Goal: Task Accomplishment & Management: Manage account settings

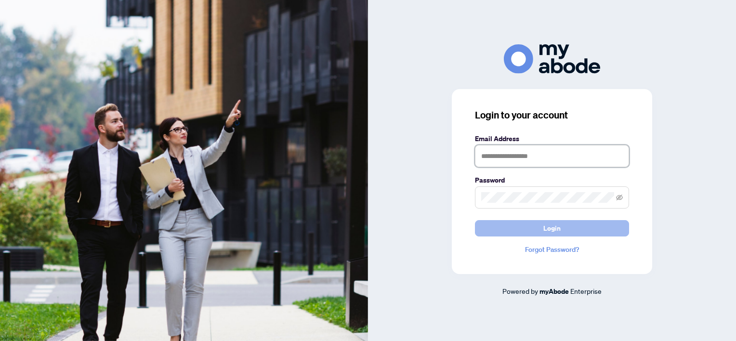
type input "**********"
click at [563, 233] on button "Login" at bounding box center [552, 228] width 154 height 16
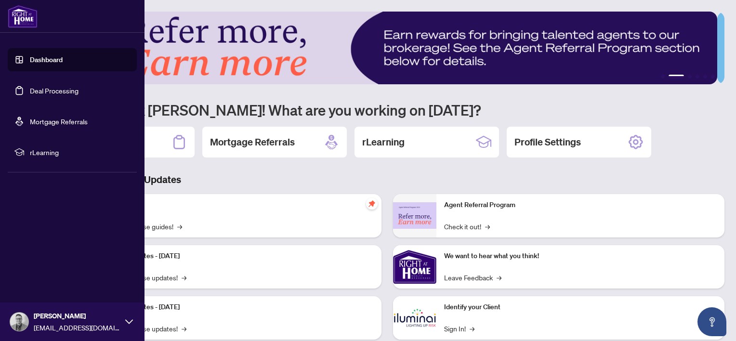
click at [54, 91] on link "Deal Processing" at bounding box center [54, 90] width 49 height 9
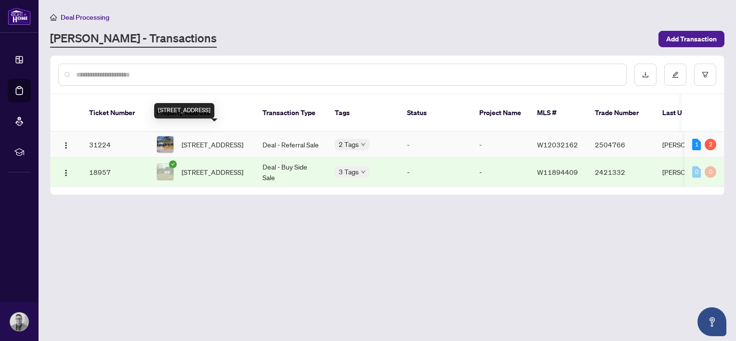
click at [187, 139] on span "[STREET_ADDRESS]" at bounding box center [213, 144] width 62 height 11
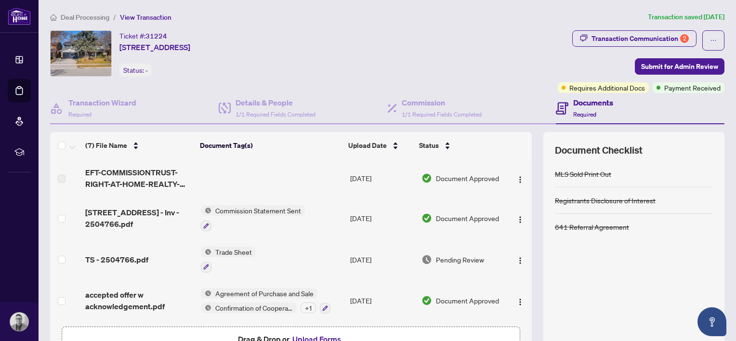
drag, startPoint x: 520, startPoint y: 200, endPoint x: 518, endPoint y: 230, distance: 29.9
click at [518, 230] on td at bounding box center [519, 217] width 25 height 41
click at [516, 177] on img "button" at bounding box center [520, 180] width 8 height 8
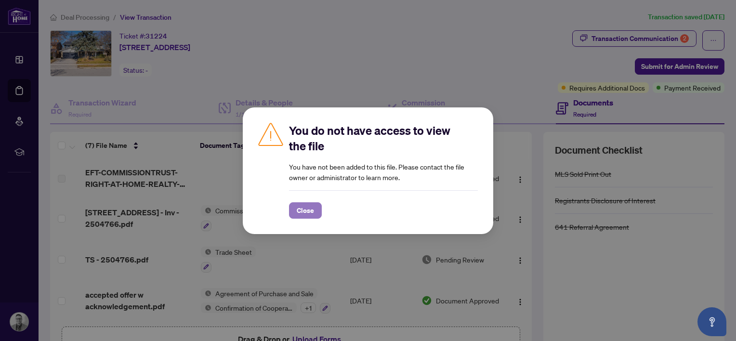
click at [312, 206] on span "Close" at bounding box center [305, 210] width 17 height 15
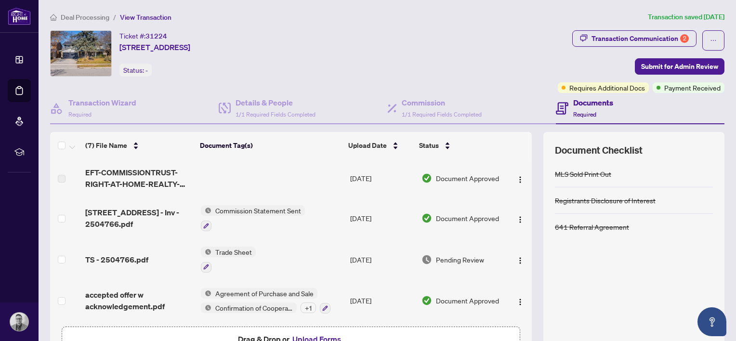
click at [235, 209] on span "Commission Statement Sent" at bounding box center [257, 210] width 93 height 11
click at [243, 257] on span "Commission Statement Sent" at bounding box center [253, 256] width 93 height 11
click at [381, 46] on div "Ticket #: 31224 [STREET_ADDRESS] Status: -" at bounding box center [302, 53] width 504 height 46
click at [640, 37] on div "Transaction Communication 2" at bounding box center [639, 38] width 97 height 15
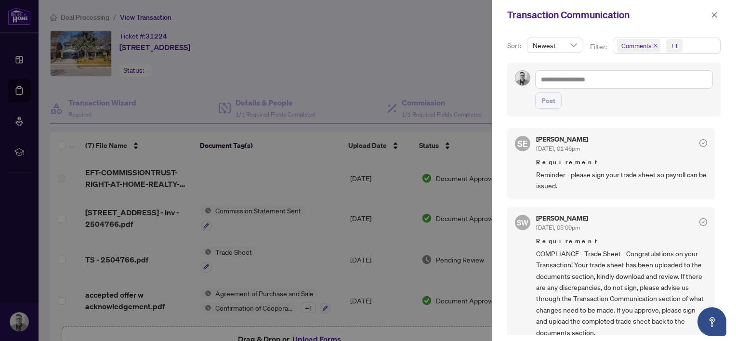
click at [426, 57] on div at bounding box center [368, 170] width 736 height 341
click at [710, 16] on button "button" at bounding box center [714, 15] width 13 height 12
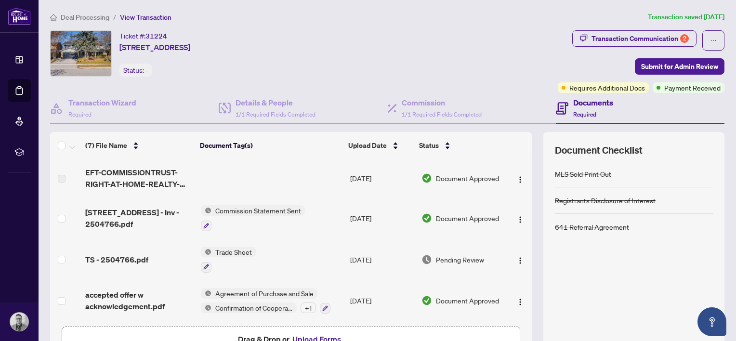
click at [234, 247] on span "Trade Sheet" at bounding box center [233, 252] width 44 height 11
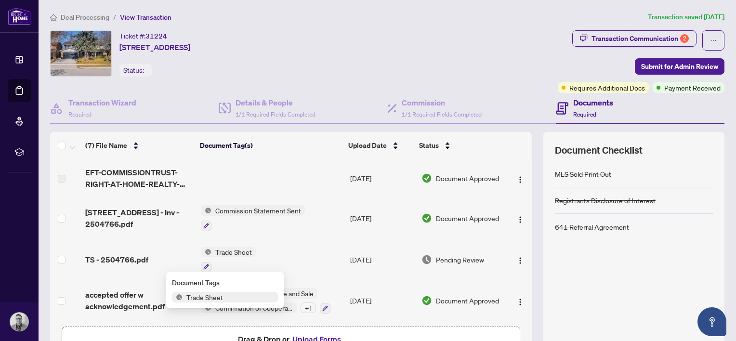
click at [204, 297] on span "Trade Sheet" at bounding box center [205, 297] width 44 height 11
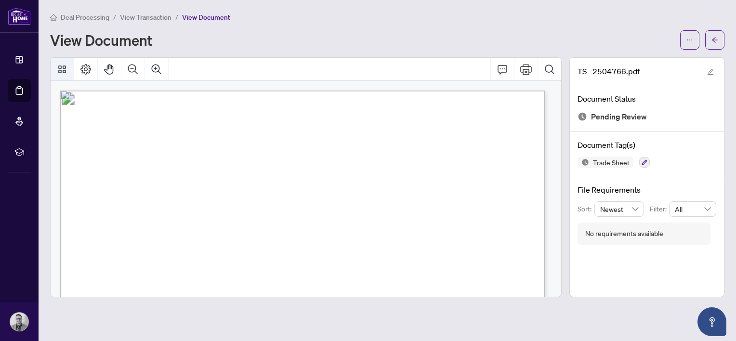
click at [64, 66] on icon "Thumbnails" at bounding box center [62, 70] width 12 height 12
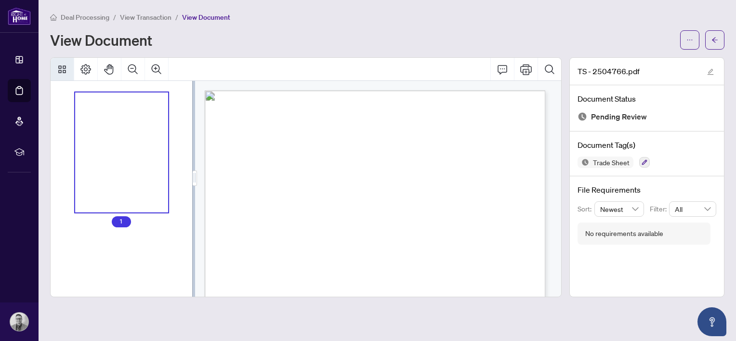
click at [64, 65] on icon "Thumbnails" at bounding box center [62, 70] width 12 height 12
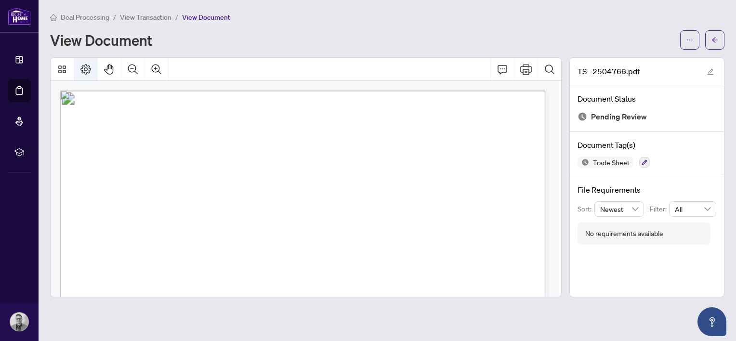
click at [80, 64] on icon "Page Layout" at bounding box center [86, 70] width 12 height 12
click at [527, 69] on icon "Print" at bounding box center [526, 70] width 12 height 12
click at [711, 71] on icon "edit" at bounding box center [710, 71] width 7 height 7
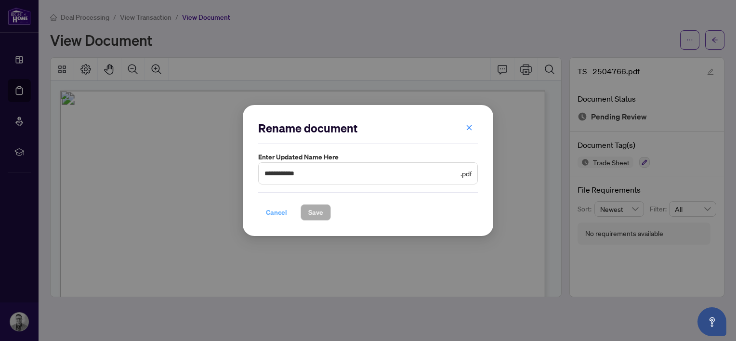
click at [274, 212] on span "Cancel" at bounding box center [276, 212] width 21 height 15
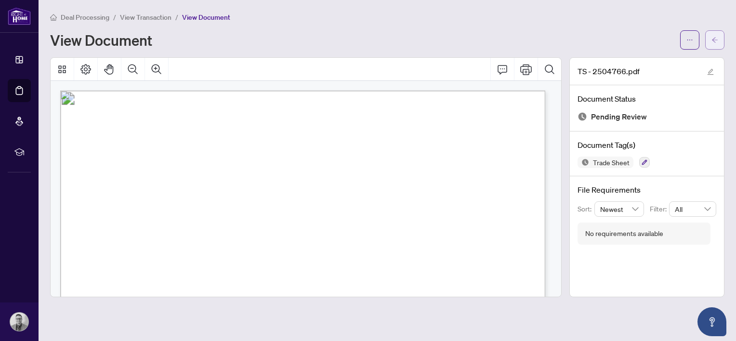
click at [713, 39] on icon "arrow-left" at bounding box center [715, 39] width 6 height 5
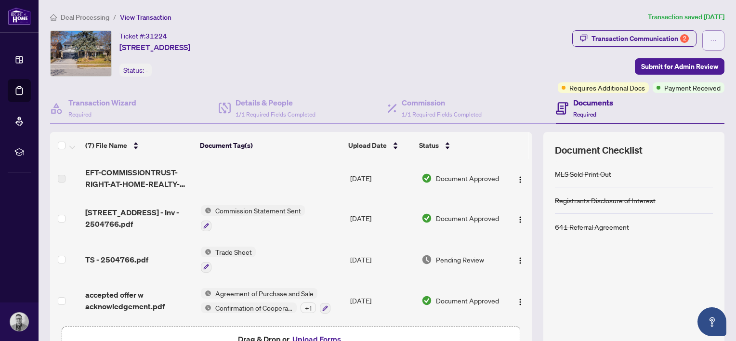
click at [710, 43] on icon "ellipsis" at bounding box center [713, 40] width 7 height 7
click at [583, 108] on div "Documents Required" at bounding box center [593, 108] width 40 height 23
click at [326, 336] on button "Upload Forms" at bounding box center [316, 339] width 54 height 13
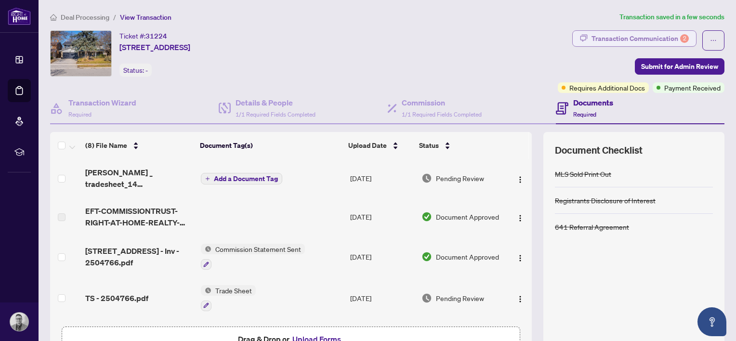
click at [664, 38] on div "Transaction Communication 2" at bounding box center [639, 38] width 97 height 15
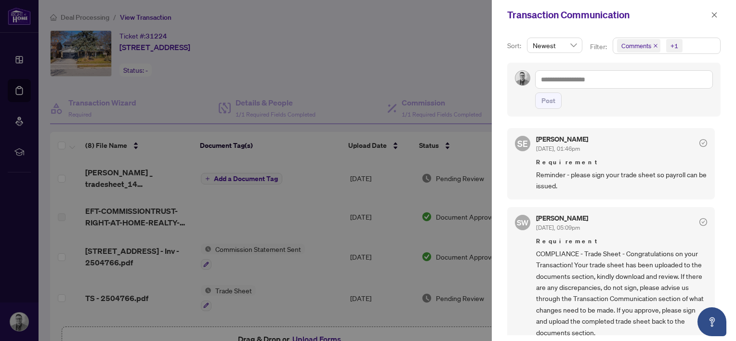
click at [699, 143] on icon "check-circle" at bounding box center [703, 143] width 8 height 8
click at [699, 218] on icon "check-circle" at bounding box center [703, 222] width 8 height 8
click at [713, 13] on icon "close" at bounding box center [714, 15] width 7 height 7
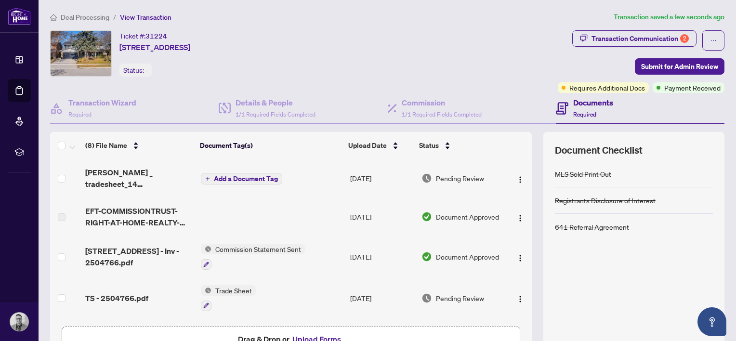
click at [217, 173] on button "Add a Document Tag" at bounding box center [241, 179] width 81 height 12
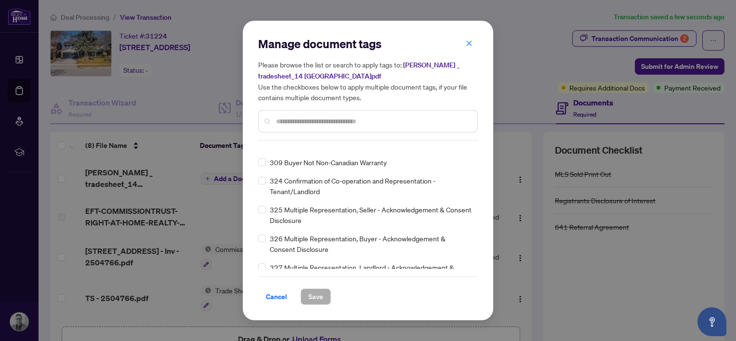
scroll to position [3789, 0]
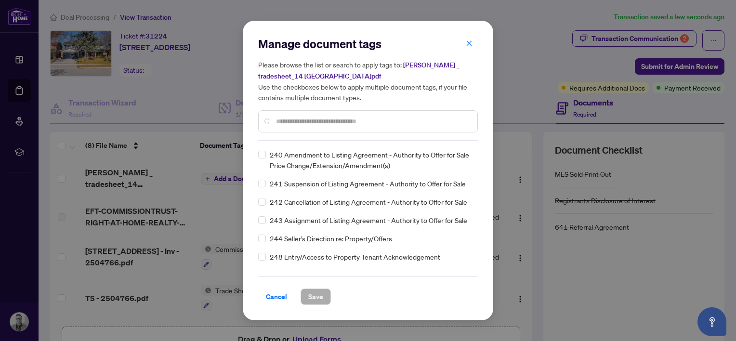
click at [478, 178] on div "Manage document tags Please browse the list or search to apply tags to: [PERSON…" at bounding box center [368, 171] width 250 height 300
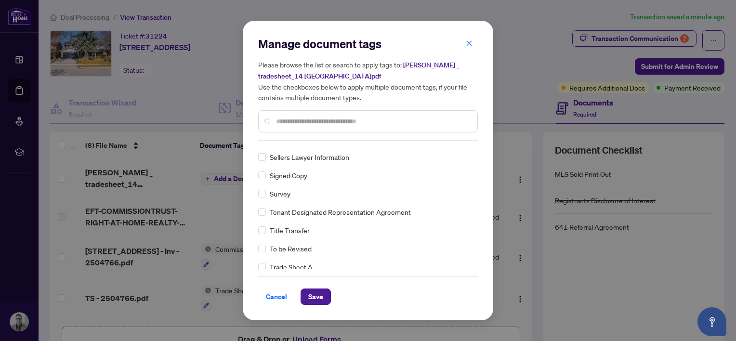
scroll to position [0, 0]
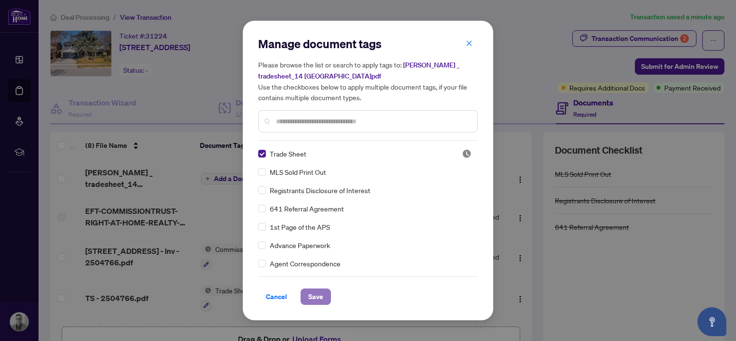
click at [314, 295] on span "Save" at bounding box center [315, 296] width 15 height 15
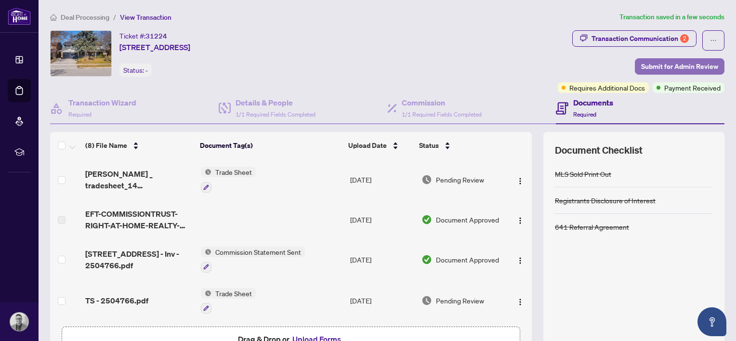
click at [661, 66] on span "Submit for Admin Review" at bounding box center [679, 66] width 77 height 15
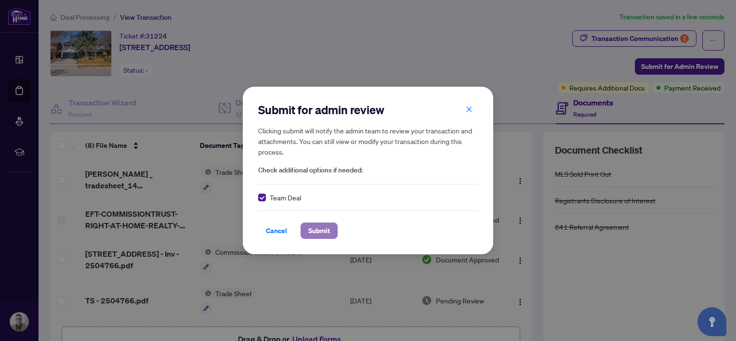
click at [315, 231] on span "Submit" at bounding box center [319, 230] width 22 height 15
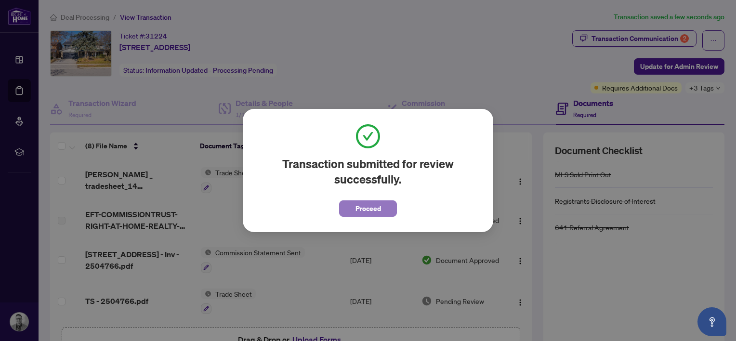
click at [361, 210] on span "Proceed" at bounding box center [368, 208] width 26 height 15
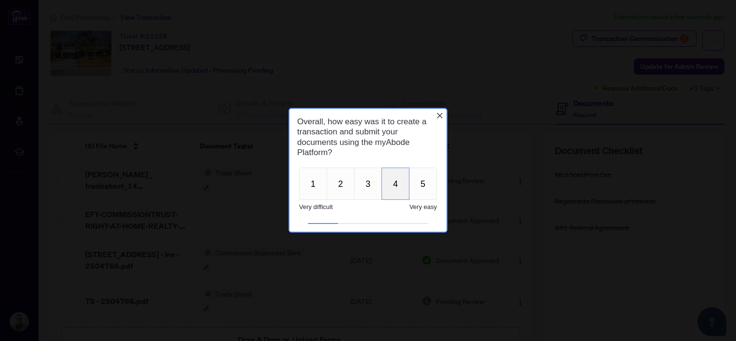
click at [388, 182] on button "4" at bounding box center [395, 184] width 28 height 32
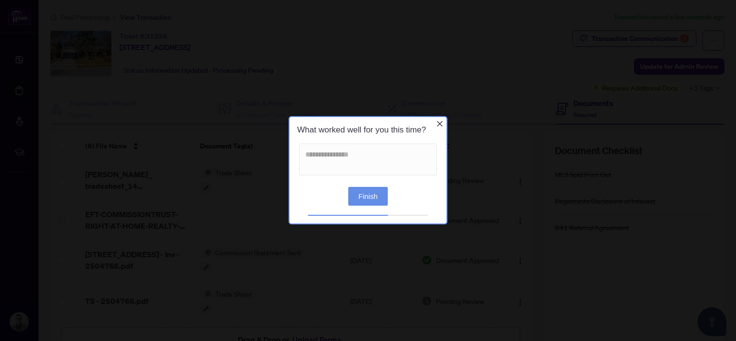
click at [367, 199] on button "Finish" at bounding box center [367, 196] width 39 height 19
